Goal: Navigation & Orientation: Go to known website

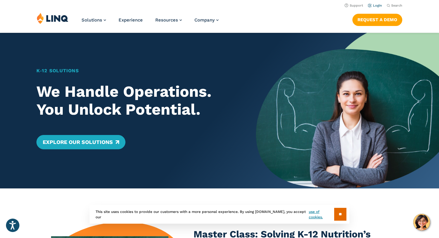
click at [378, 5] on link "Login" at bounding box center [375, 6] width 14 height 4
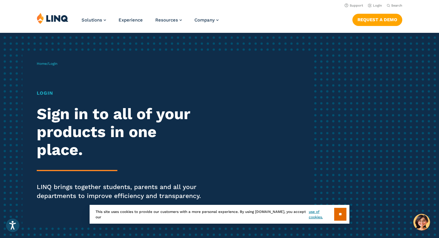
click at [53, 61] on span "Login" at bounding box center [52, 63] width 9 height 4
click at [53, 62] on span "Login" at bounding box center [52, 63] width 9 height 4
click at [49, 88] on div "Home / Login Login Sign in to all of your products in one place. LINQ brings to…" at bounding box center [174, 139] width 274 height 170
click at [49, 92] on h1 "Login" at bounding box center [121, 93] width 169 height 7
click at [64, 122] on h2 "Sign in to all of your products in one place." at bounding box center [121, 131] width 169 height 53
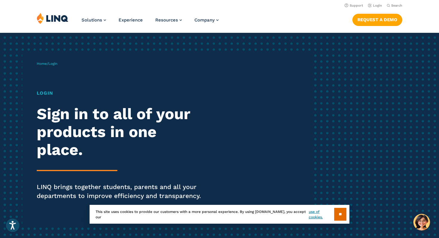
click at [53, 19] on img at bounding box center [53, 18] width 32 height 11
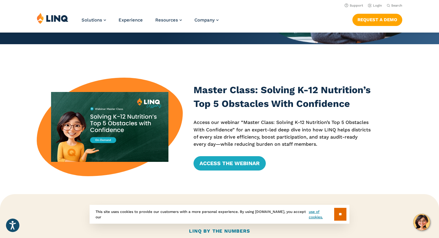
scroll to position [142, 0]
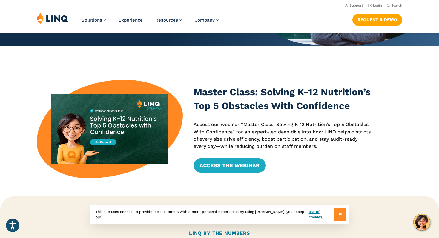
click at [342, 219] on input "**" at bounding box center [340, 214] width 12 height 13
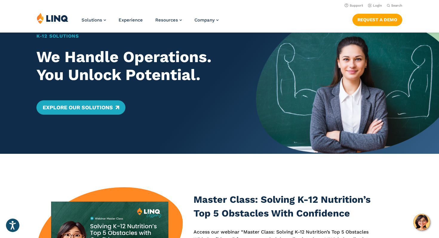
scroll to position [0, 0]
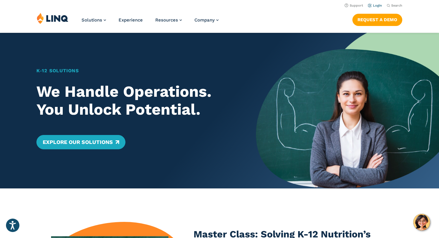
click at [376, 7] on li "Login" at bounding box center [375, 5] width 14 height 7
click at [377, 6] on link "Login" at bounding box center [375, 6] width 14 height 4
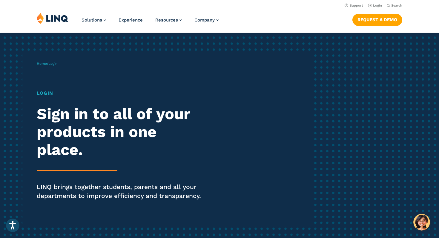
click at [48, 93] on h1 "Login" at bounding box center [121, 93] width 169 height 7
click at [55, 112] on h2 "Sign in to all of your products in one place." at bounding box center [121, 131] width 169 height 53
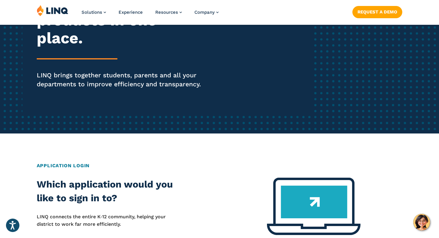
scroll to position [113, 0]
